Goal: Task Accomplishment & Management: Manage account settings

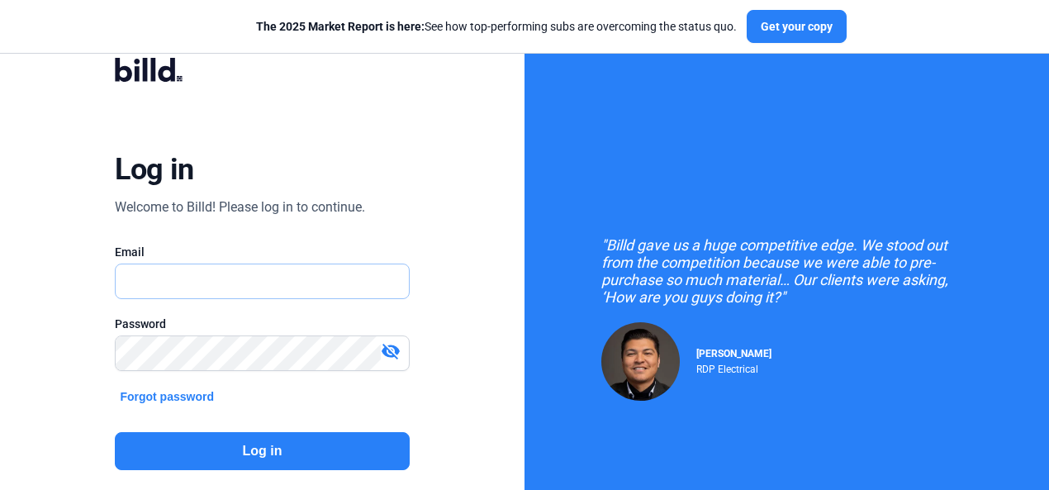
type input "[PERSON_NAME][EMAIL_ADDRESS][DOMAIN_NAME]"
click at [266, 448] on button "Log in" at bounding box center [262, 451] width 294 height 38
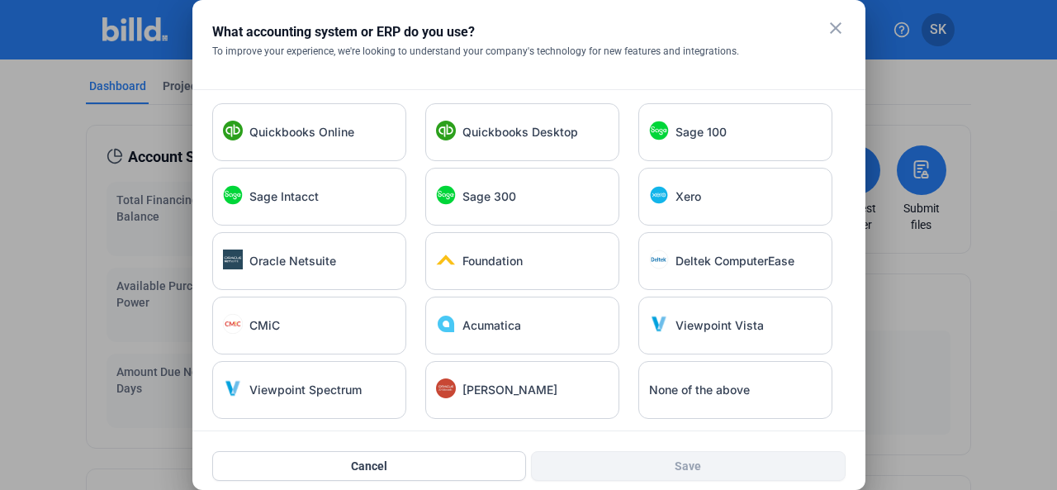
click at [836, 25] on mat-icon "close" at bounding box center [836, 28] width 20 height 20
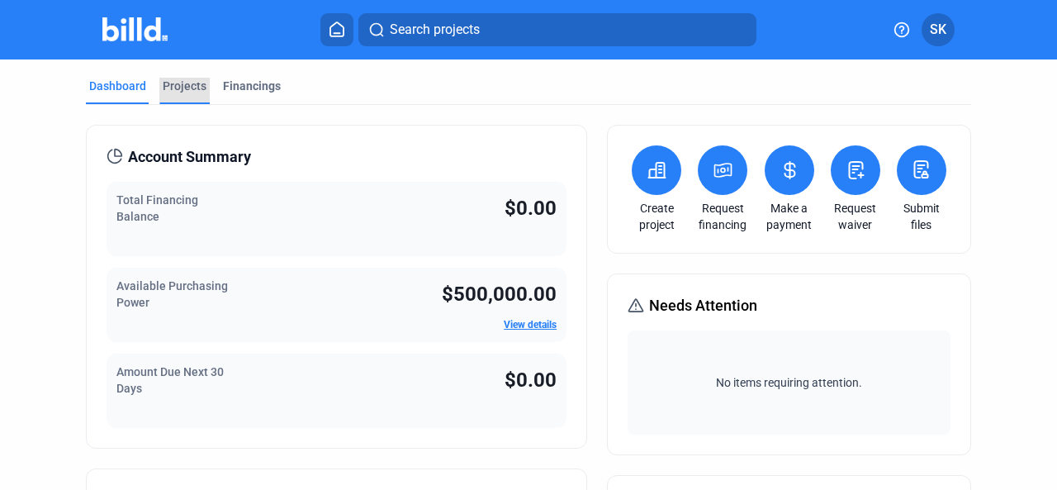
click at [182, 82] on div "Projects" at bounding box center [185, 86] width 44 height 17
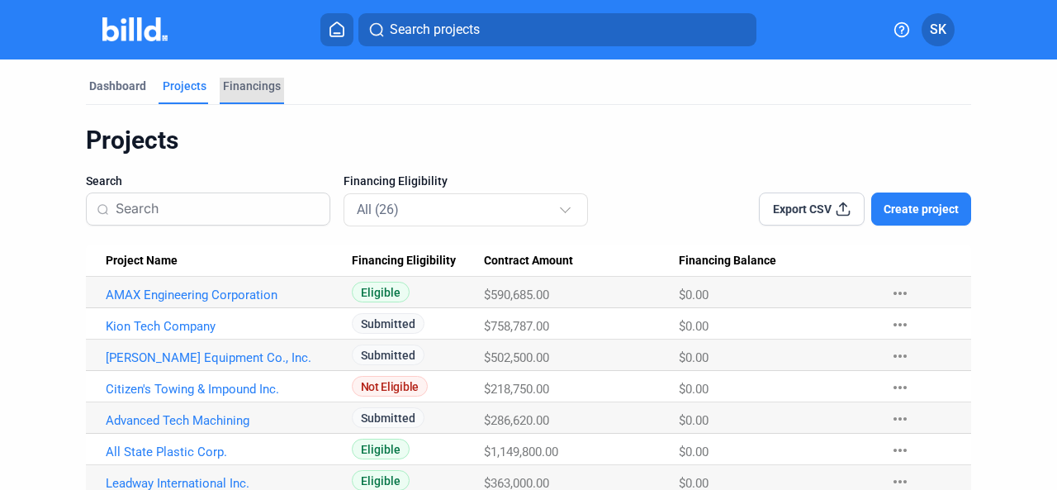
click at [248, 82] on div "Financings" at bounding box center [252, 86] width 58 height 17
